Goal: Register for event/course

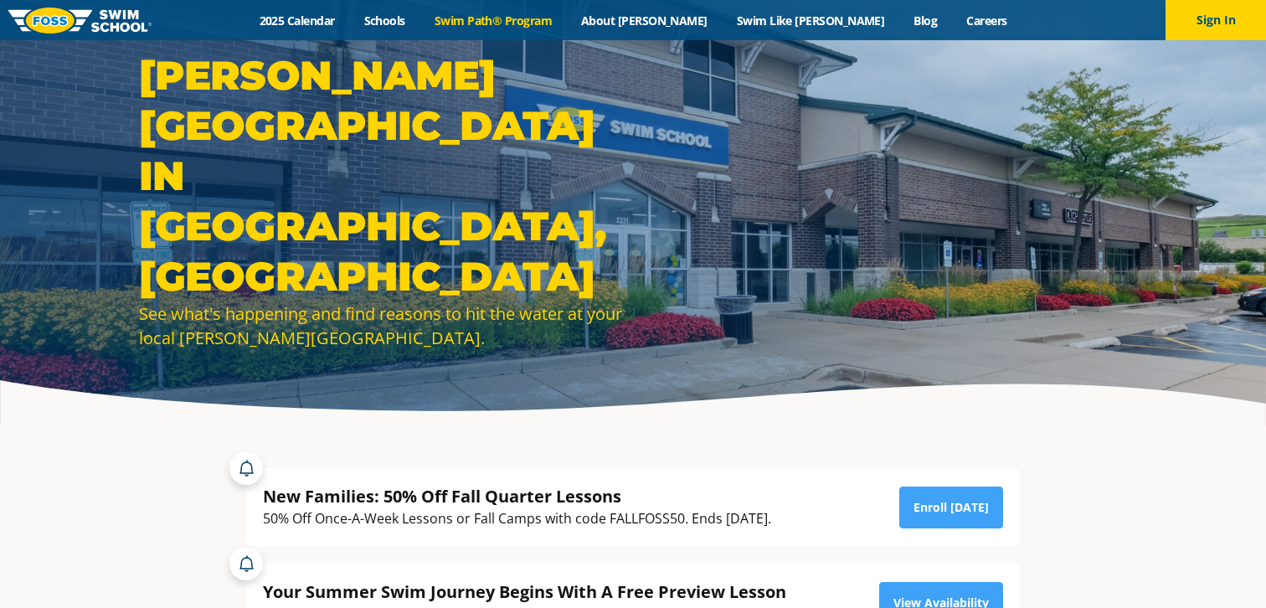
click at [564, 15] on link "Swim Path® Program" at bounding box center [493, 21] width 147 height 16
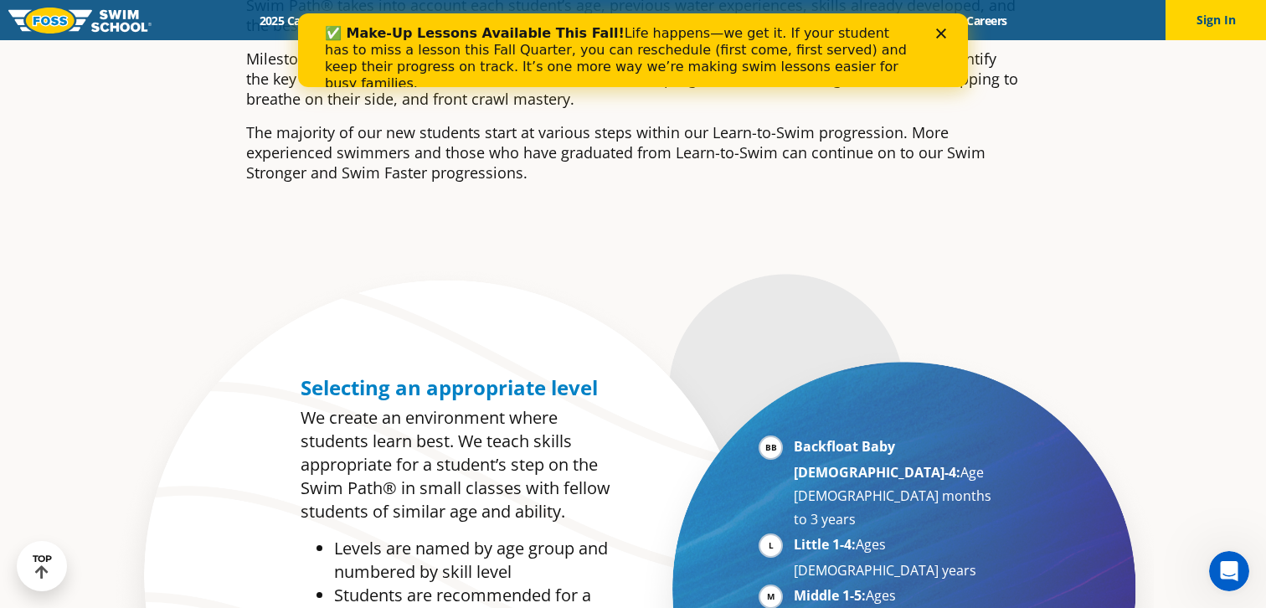
scroll to position [573, 0]
click at [794, 583] on li "Middle 1-5: Ages 5-7 years" at bounding box center [896, 607] width 205 height 49
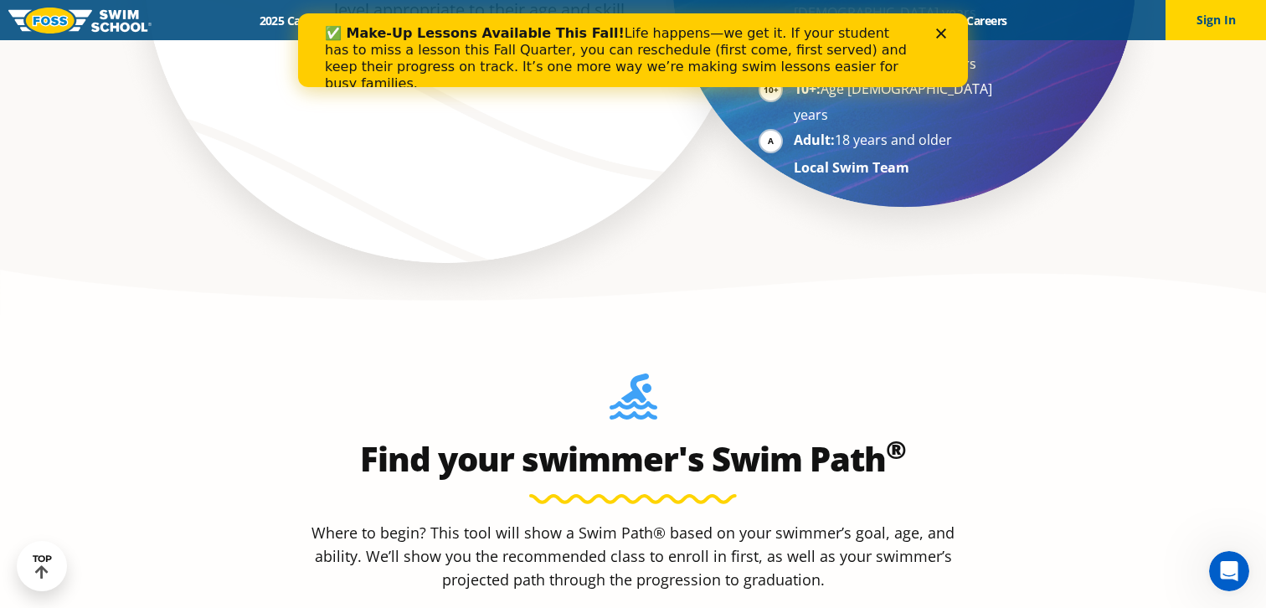
scroll to position [1215, 0]
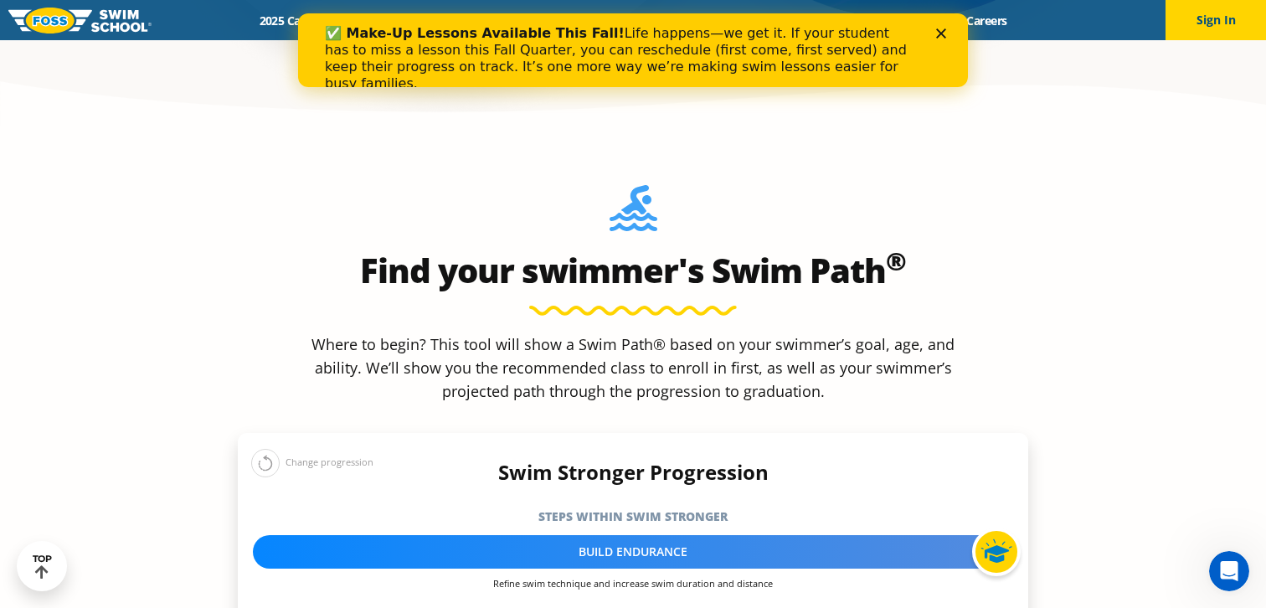
scroll to position [1373, 0]
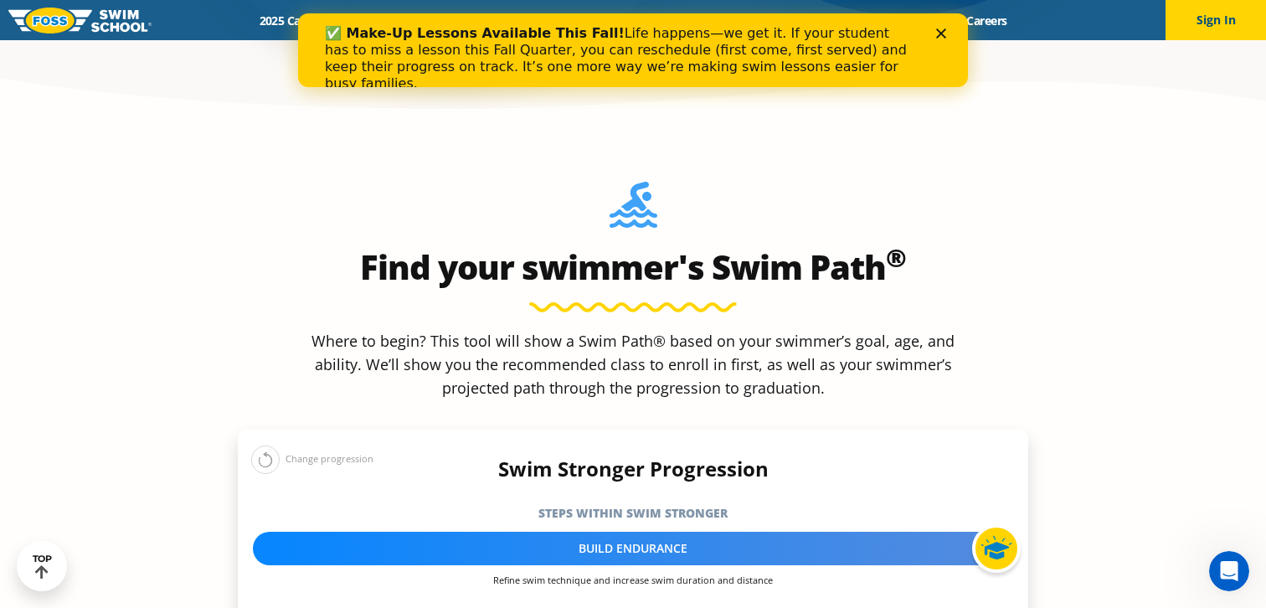
select select "6-years"
select select "6-years-in-open-water-able-to-swim-for-at-least-15-ft-back-to-safety-while-flip…"
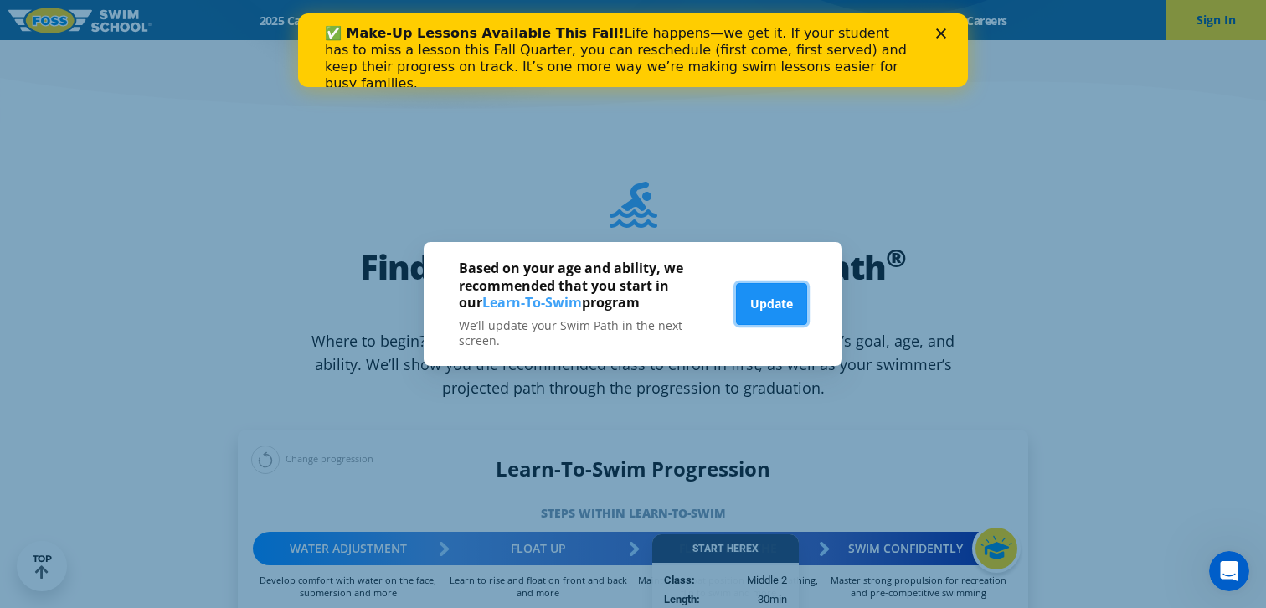
click at [782, 301] on button "Update" at bounding box center [771, 304] width 71 height 42
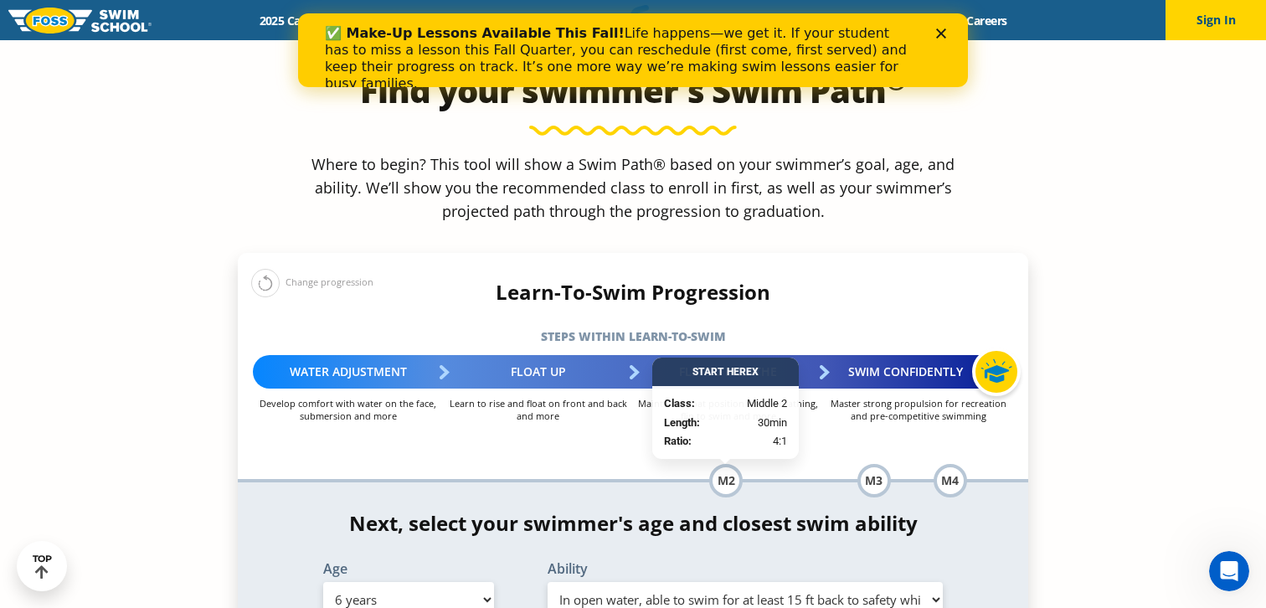
scroll to position [1550, 0]
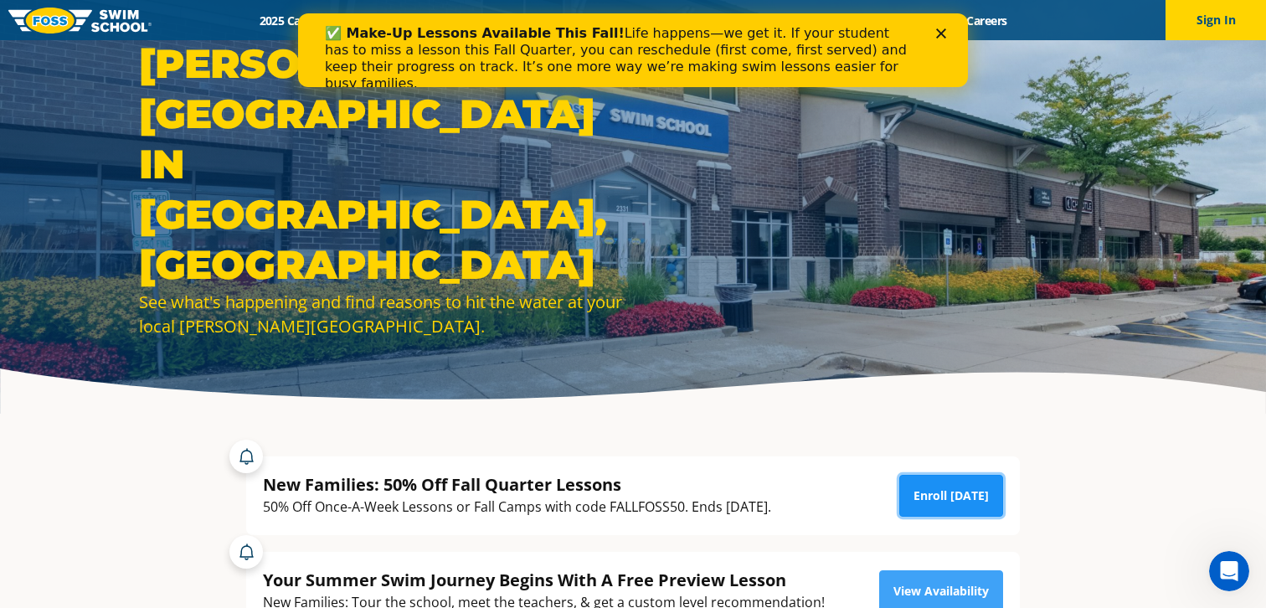
click at [963, 493] on link "Enroll [DATE]" at bounding box center [952, 496] width 104 height 42
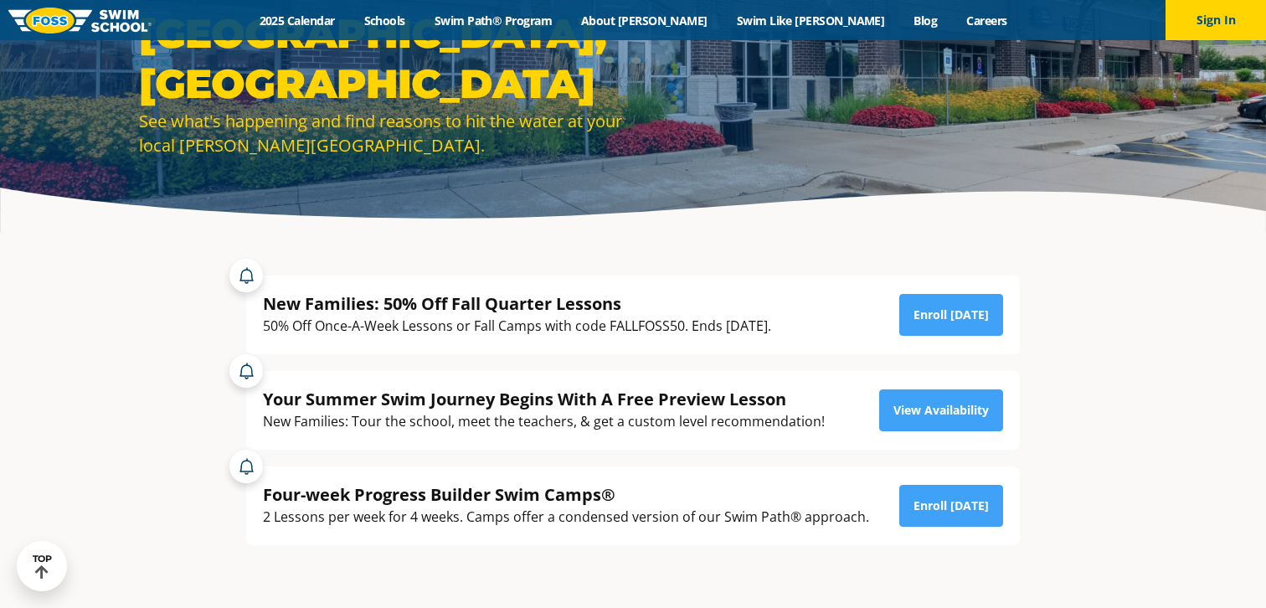
scroll to position [194, 0]
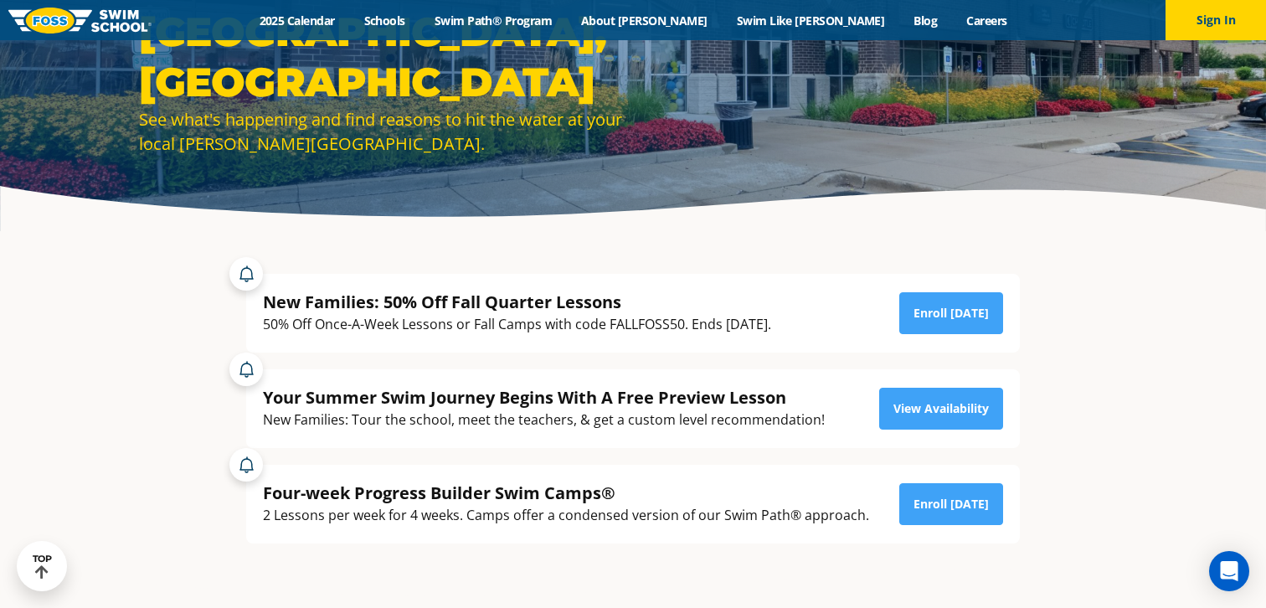
drag, startPoint x: 812, startPoint y: 324, endPoint x: 260, endPoint y: 325, distance: 552.0
click at [260, 325] on div "New Families: 50% Off Fall Quarter Lessons 50% Off Once-A-Week Lessons or Fall …" at bounding box center [633, 313] width 774 height 79
click at [263, 323] on div "50% Off Once-A-Week Lessons or Fall Camps with code FALLFOSS50. Ends [DATE]." at bounding box center [517, 324] width 508 height 23
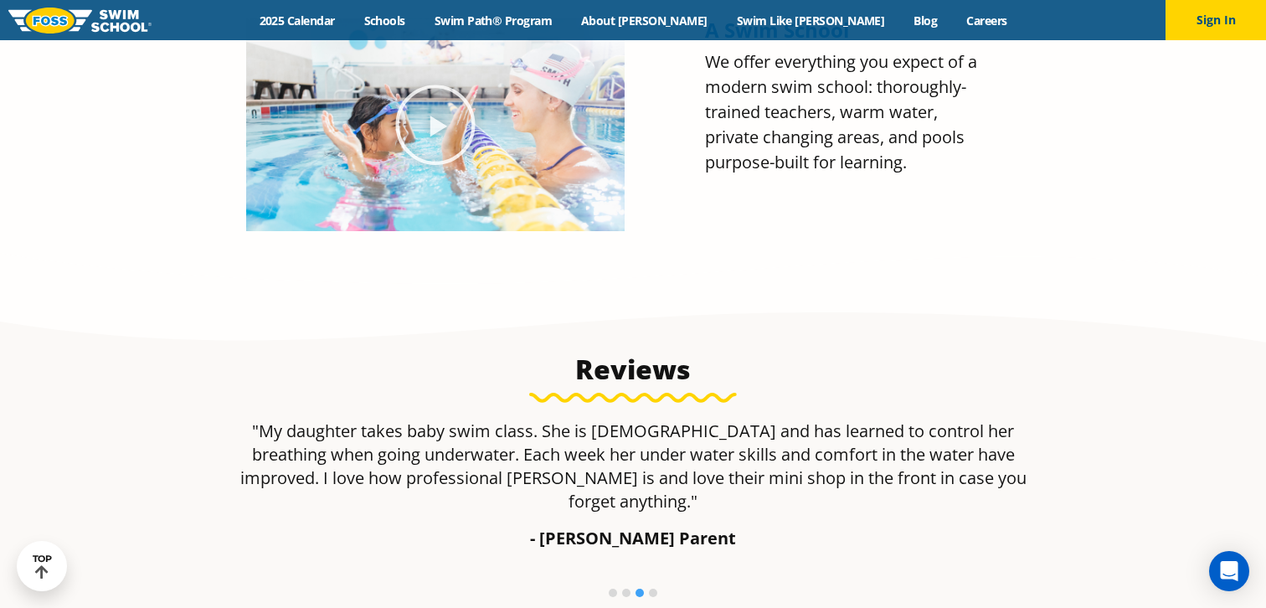
scroll to position [903, 0]
